Goal: Task Accomplishment & Management: Manage account settings

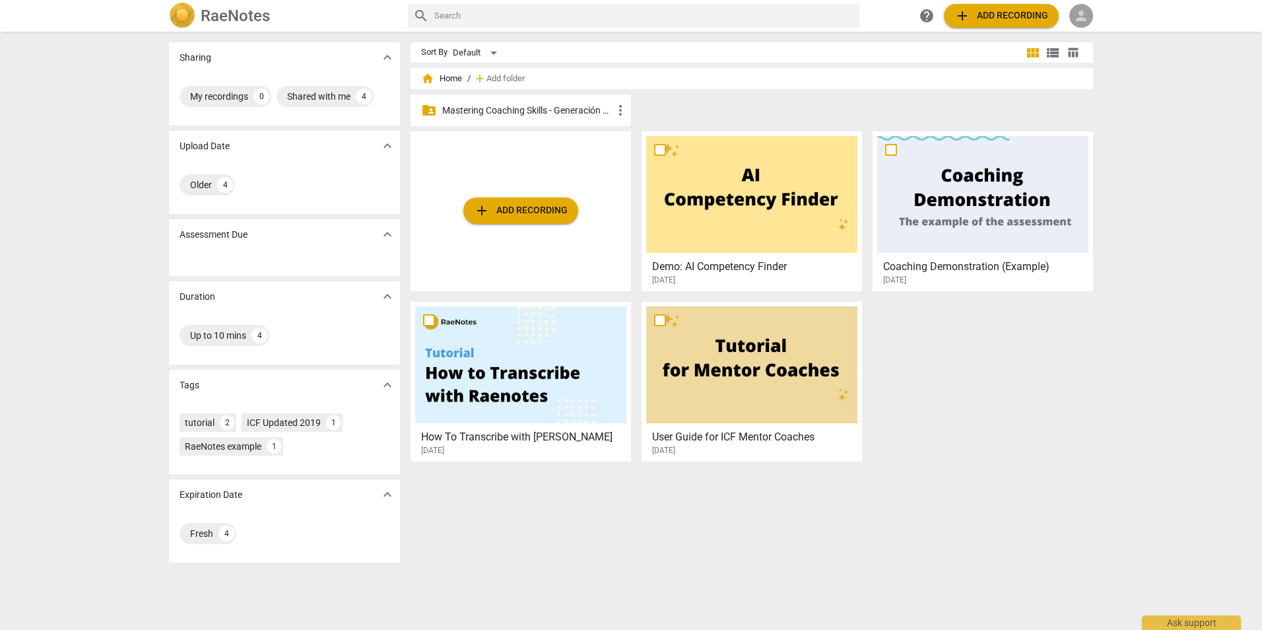
click at [1081, 16] on span "person" at bounding box center [1081, 16] width 16 height 16
click at [1097, 27] on li "Login" at bounding box center [1093, 32] width 48 height 32
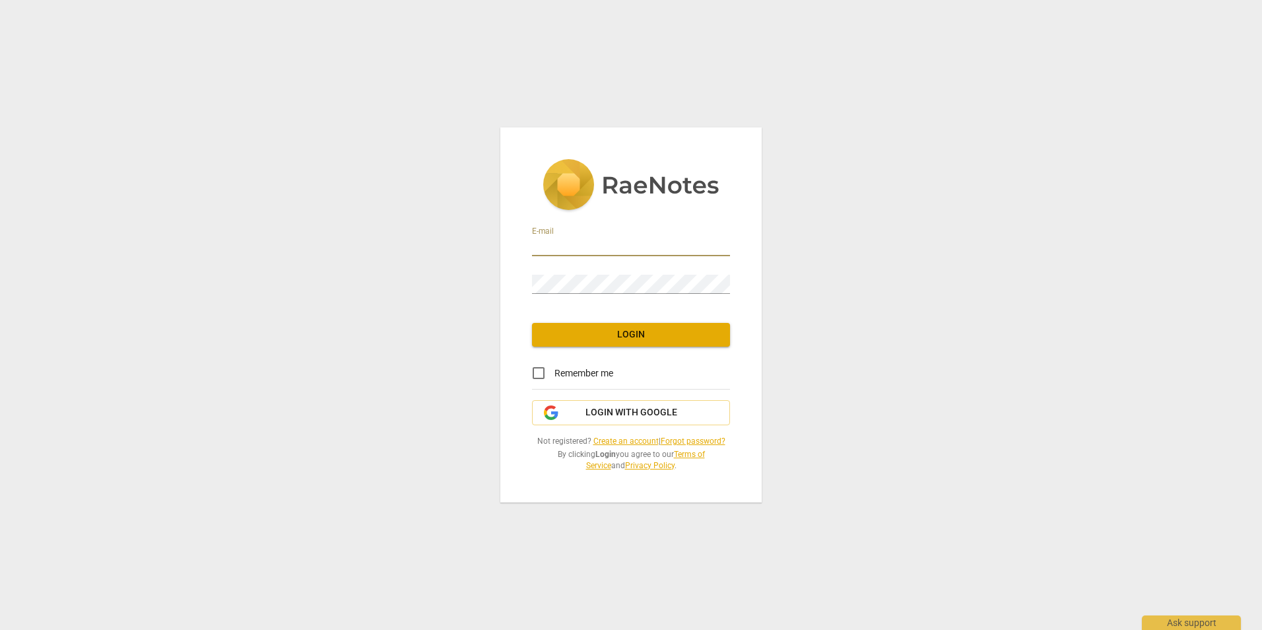
click at [597, 242] on input "email" at bounding box center [631, 246] width 198 height 19
type input "anacedos09@gmail.com"
click at [582, 374] on span "Remember me" at bounding box center [584, 373] width 59 height 14
click at [555, 374] on input "Remember me" at bounding box center [539, 373] width 32 height 32
checkbox input "true"
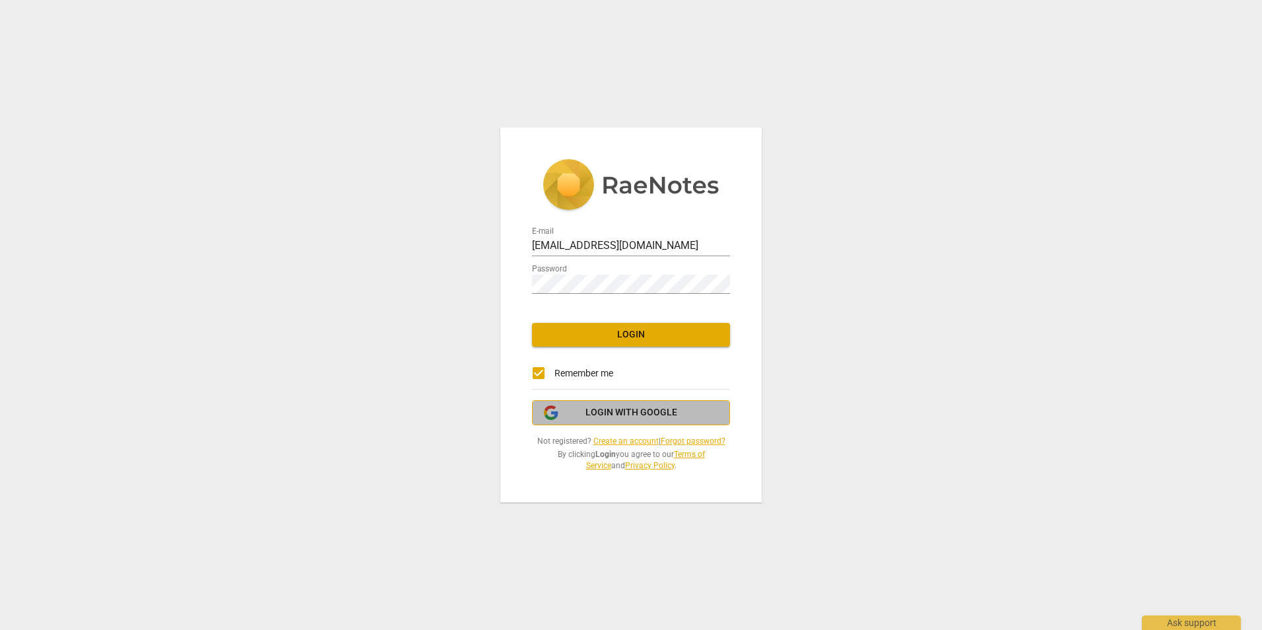
click at [630, 413] on span "Login with Google" at bounding box center [632, 412] width 92 height 13
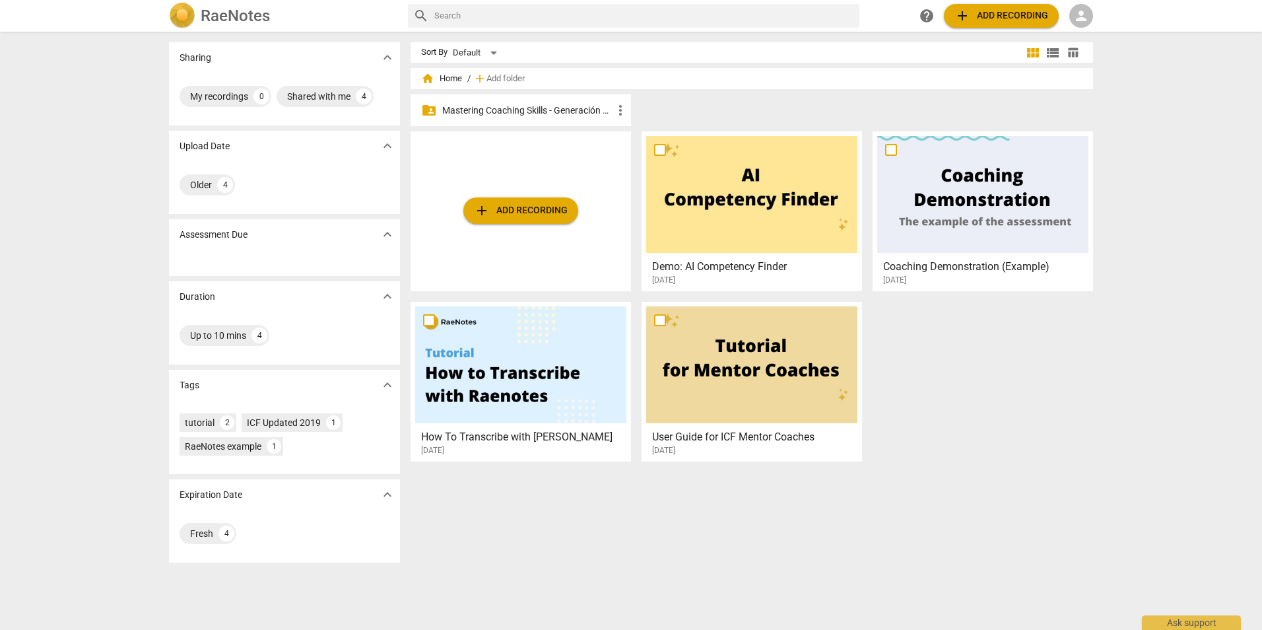
click at [1163, 157] on div "Sharing expand_more My recordings 0 Shared with me 4 Upload Date expand_more Ol…" at bounding box center [631, 331] width 1262 height 597
click at [1082, 18] on span "person" at bounding box center [1081, 16] width 16 height 16
click at [1091, 30] on li "Login" at bounding box center [1093, 32] width 48 height 32
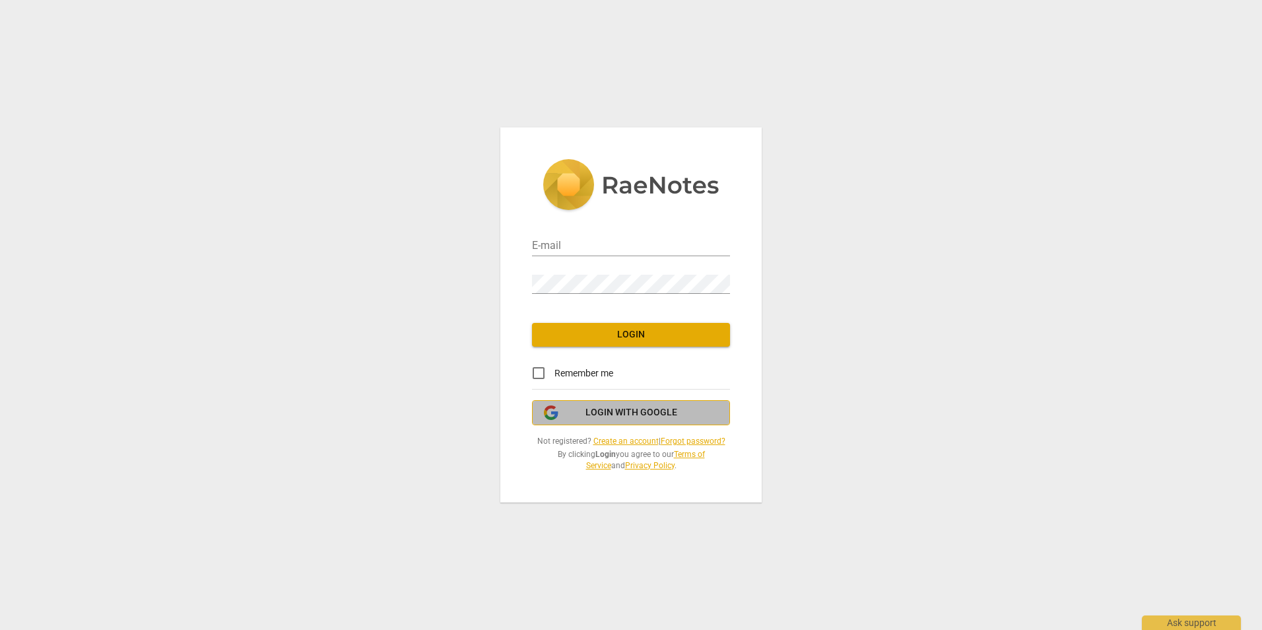
click at [629, 409] on span "Login with Google" at bounding box center [632, 412] width 92 height 13
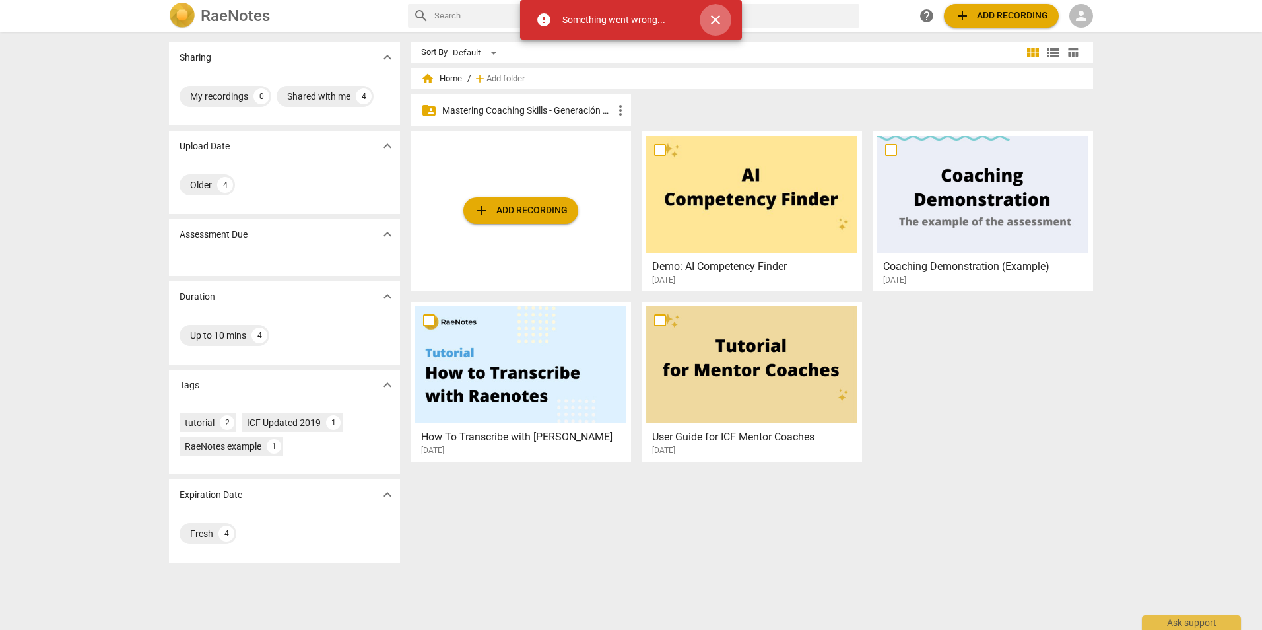
click at [718, 16] on span "close" at bounding box center [716, 20] width 16 height 16
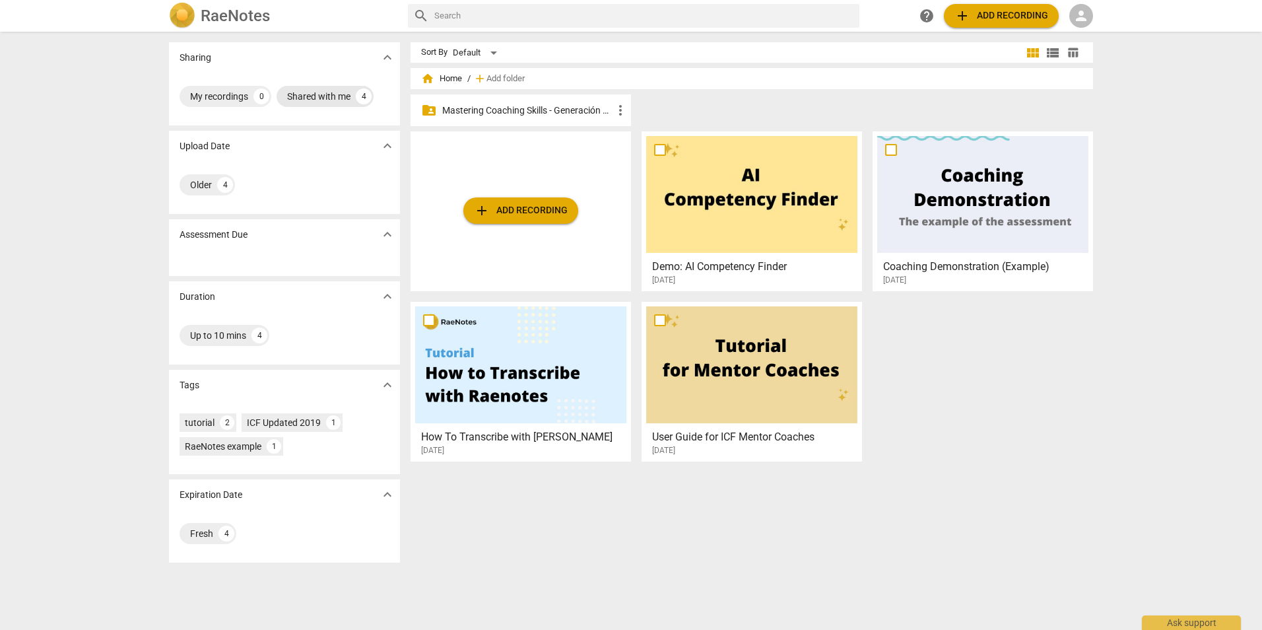
click at [318, 95] on div "Shared with me" at bounding box center [318, 96] width 63 height 13
click at [487, 55] on div "Default" at bounding box center [477, 52] width 49 height 21
click at [1087, 11] on div at bounding box center [631, 315] width 1262 height 630
click at [1085, 15] on span "person" at bounding box center [1081, 16] width 16 height 16
click at [1084, 42] on li "Login" at bounding box center [1093, 32] width 48 height 32
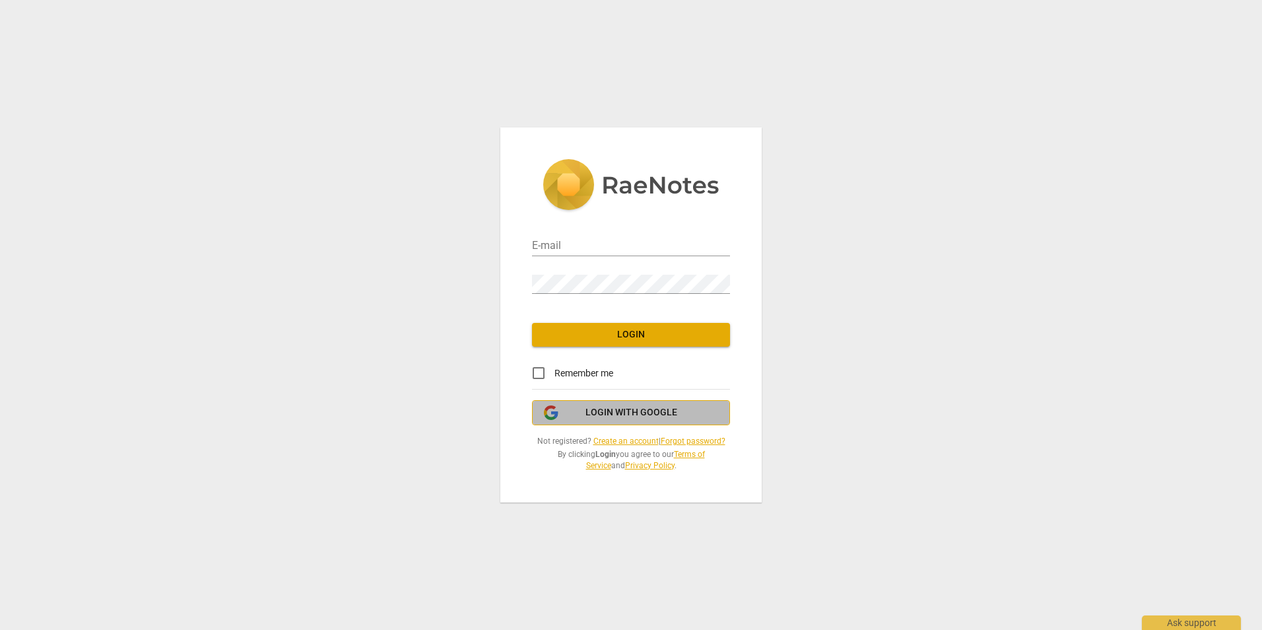
click at [635, 410] on span "Login with Google" at bounding box center [632, 412] width 92 height 13
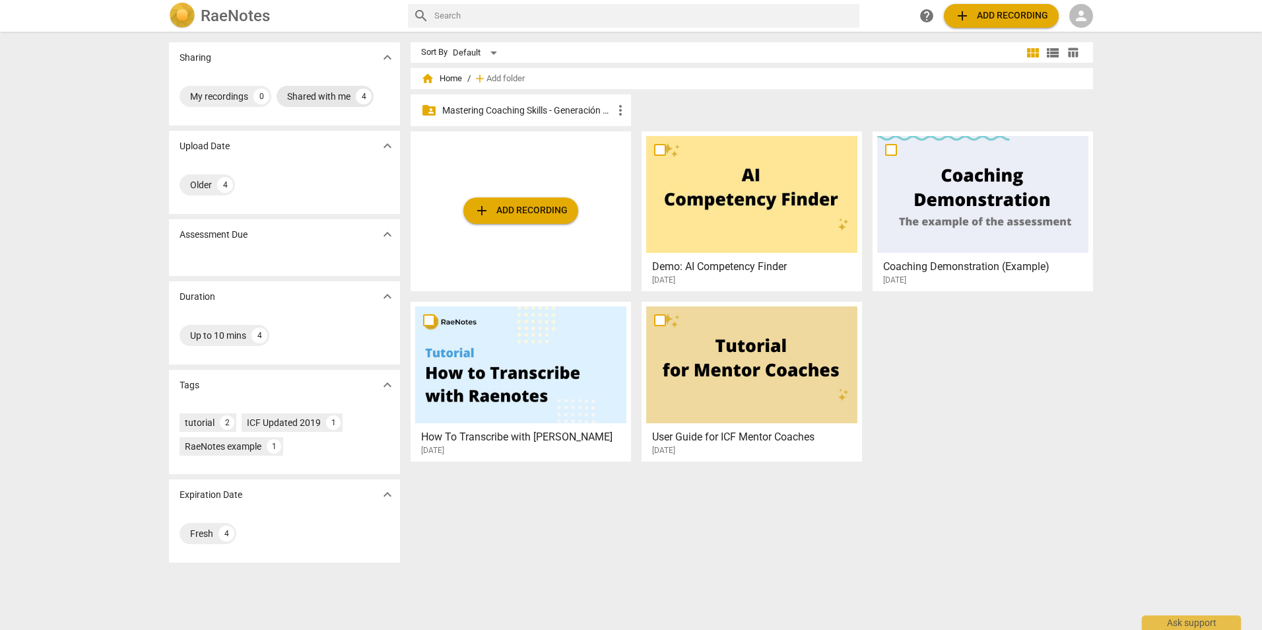
click at [308, 94] on div "Shared with me" at bounding box center [318, 96] width 63 height 13
click at [247, 98] on div "Shared with me" at bounding box center [221, 96] width 63 height 13
click at [332, 95] on div "Shared with me" at bounding box center [318, 96] width 63 height 13
click at [1087, 22] on span "person" at bounding box center [1081, 16] width 16 height 16
click at [1087, 22] on li "Login" at bounding box center [1093, 32] width 48 height 32
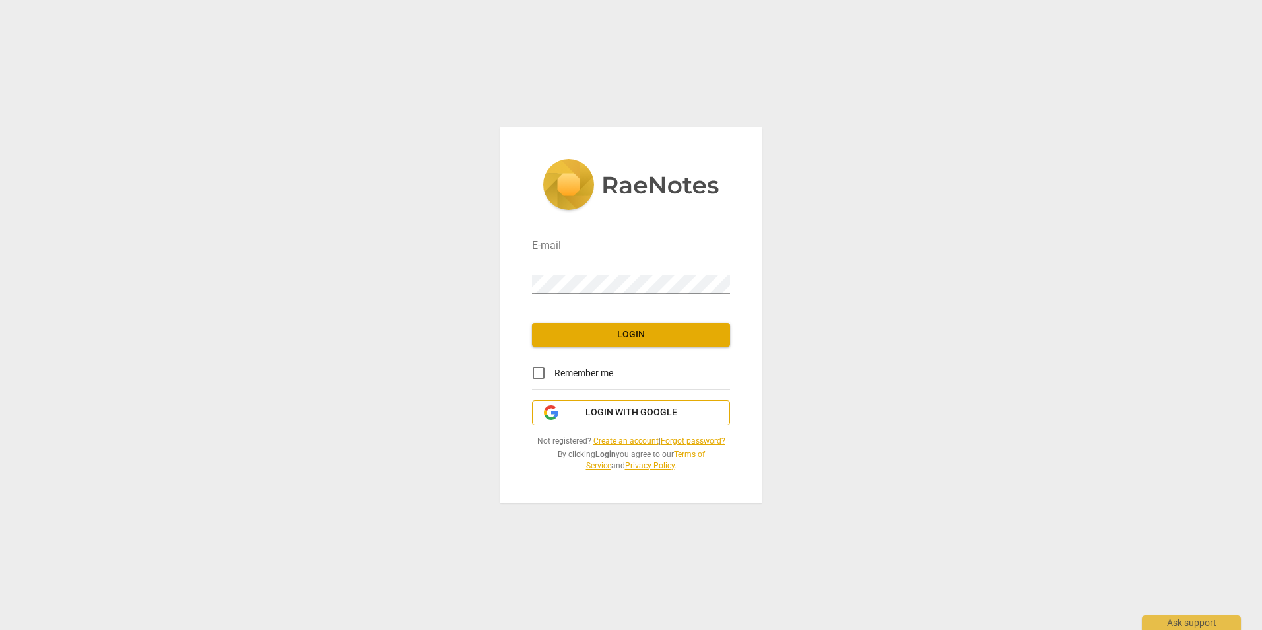
click at [603, 414] on span "Login with Google" at bounding box center [632, 412] width 92 height 13
